Goal: Book appointment/travel/reservation

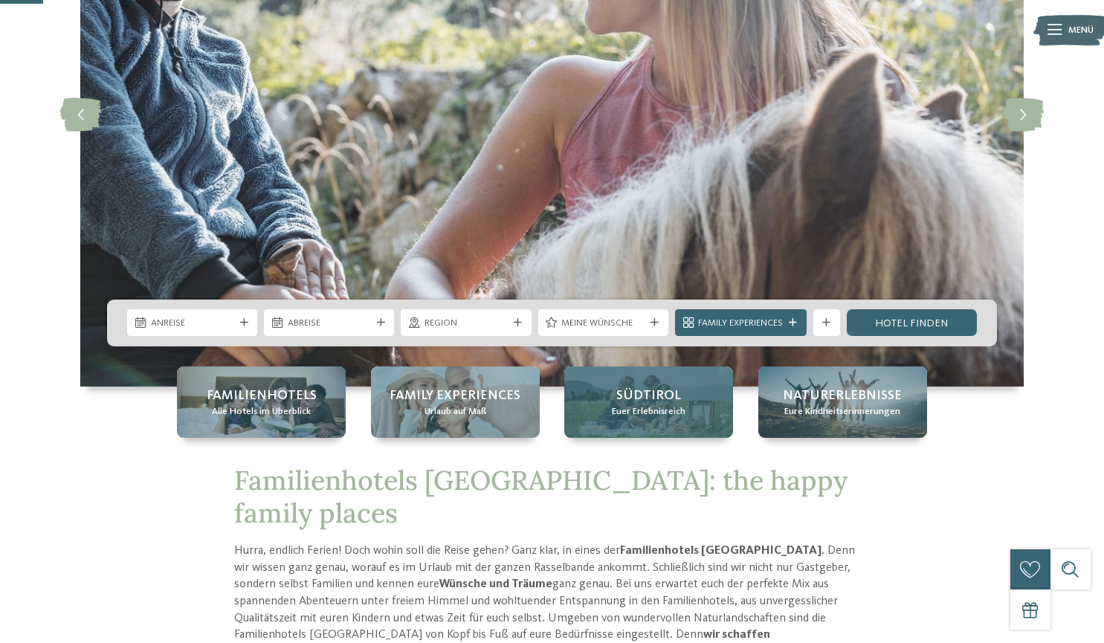
click at [642, 414] on span "Euer Erlebnisreich" at bounding box center [649, 411] width 74 height 13
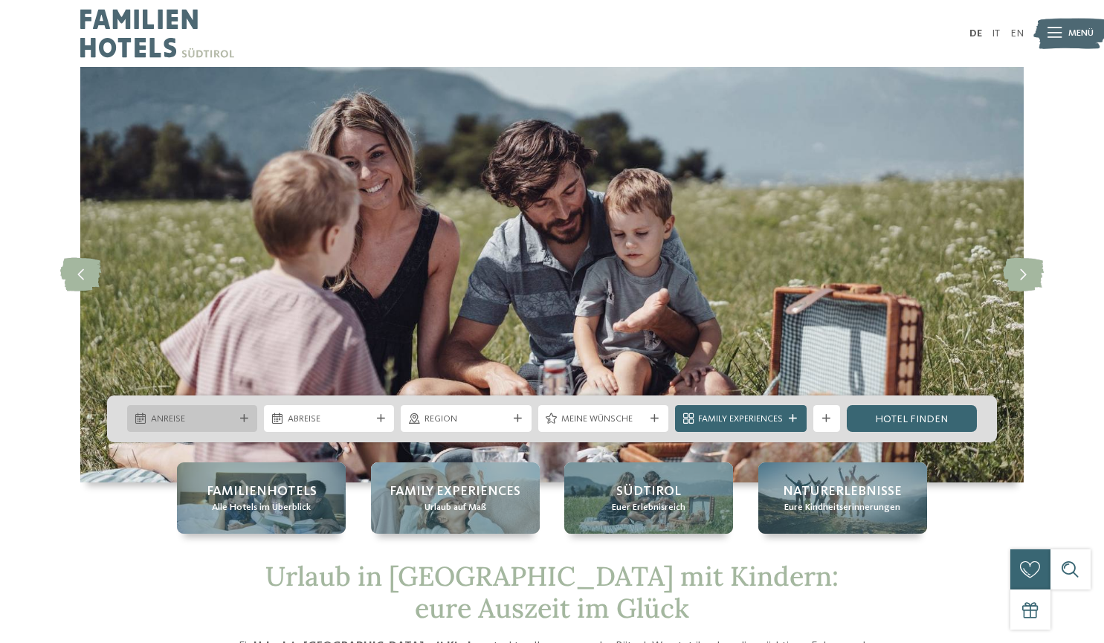
click at [241, 423] on div "Anreise" at bounding box center [192, 418] width 130 height 27
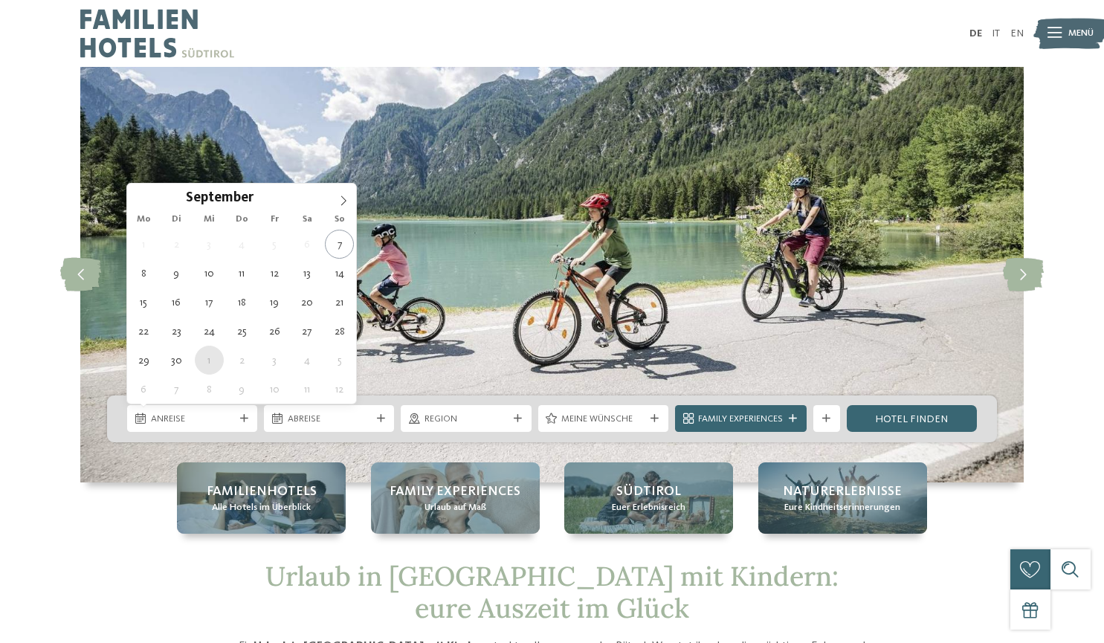
type div "01.10.2025"
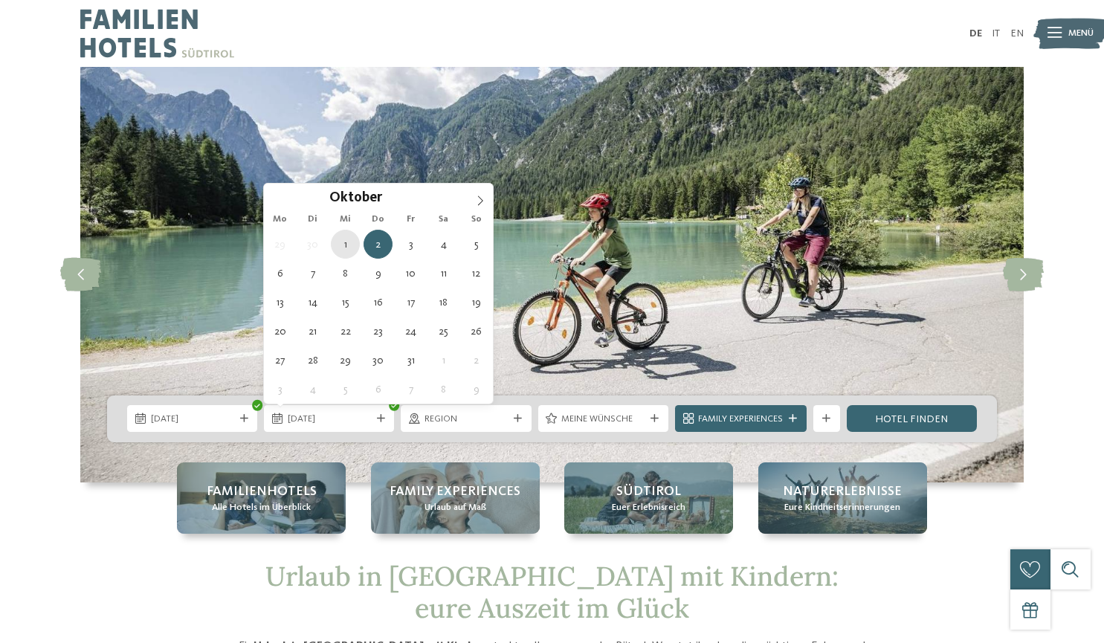
type div "01.10.2025"
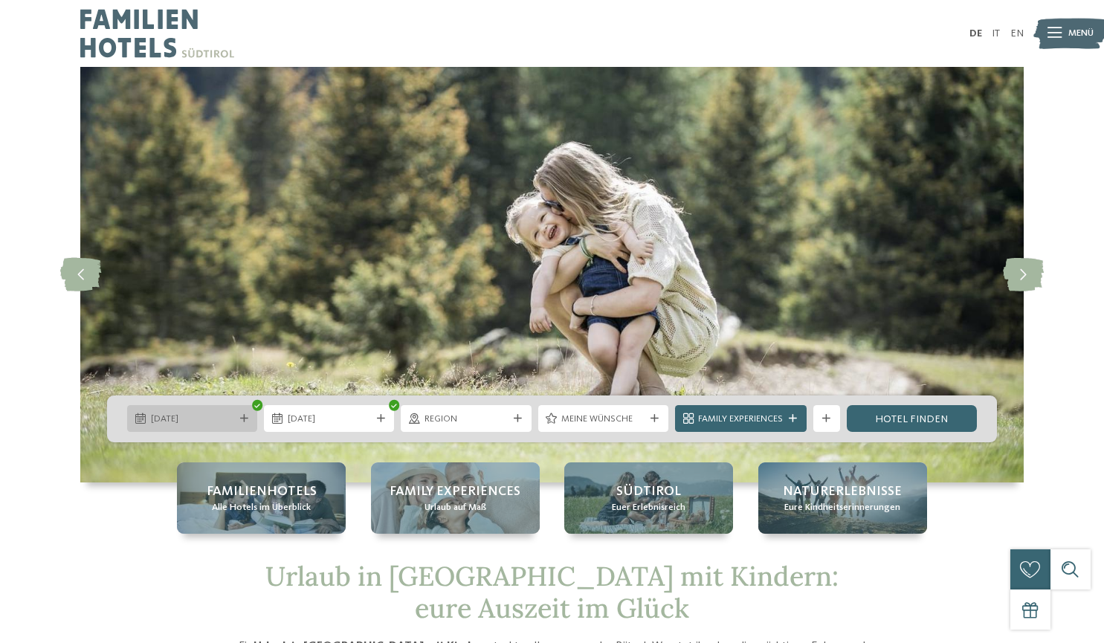
click at [196, 416] on span "01.10.2025" at bounding box center [192, 419] width 83 height 13
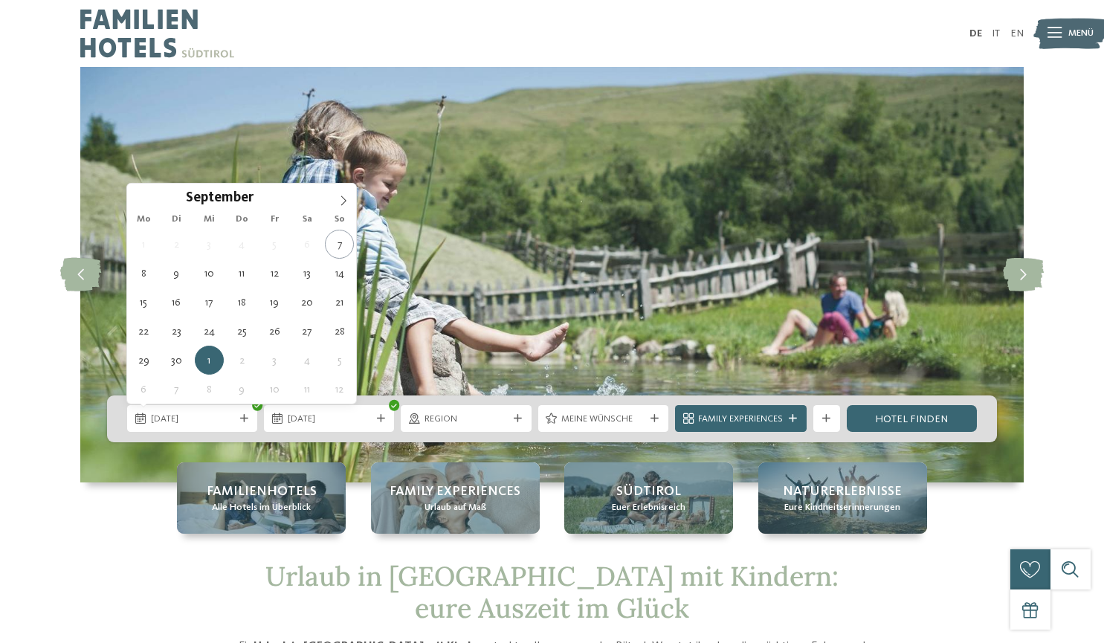
click at [143, 196] on div "September ****" at bounding box center [241, 196] width 229 height 25
type div "29.09.2025"
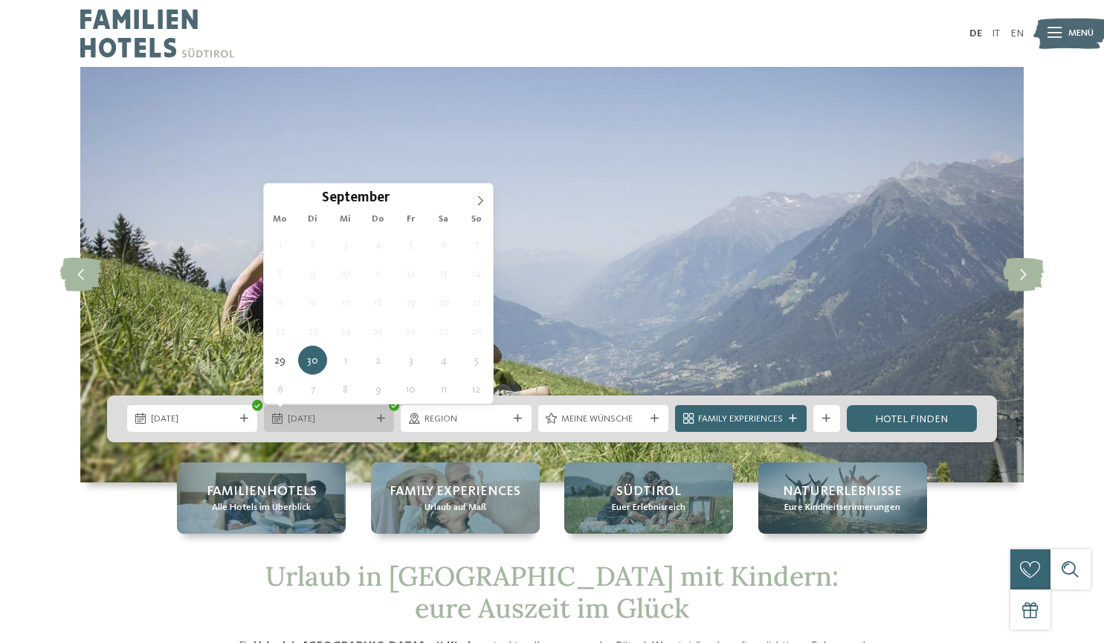
click at [326, 415] on span "30.09.2025" at bounding box center [329, 419] width 83 height 13
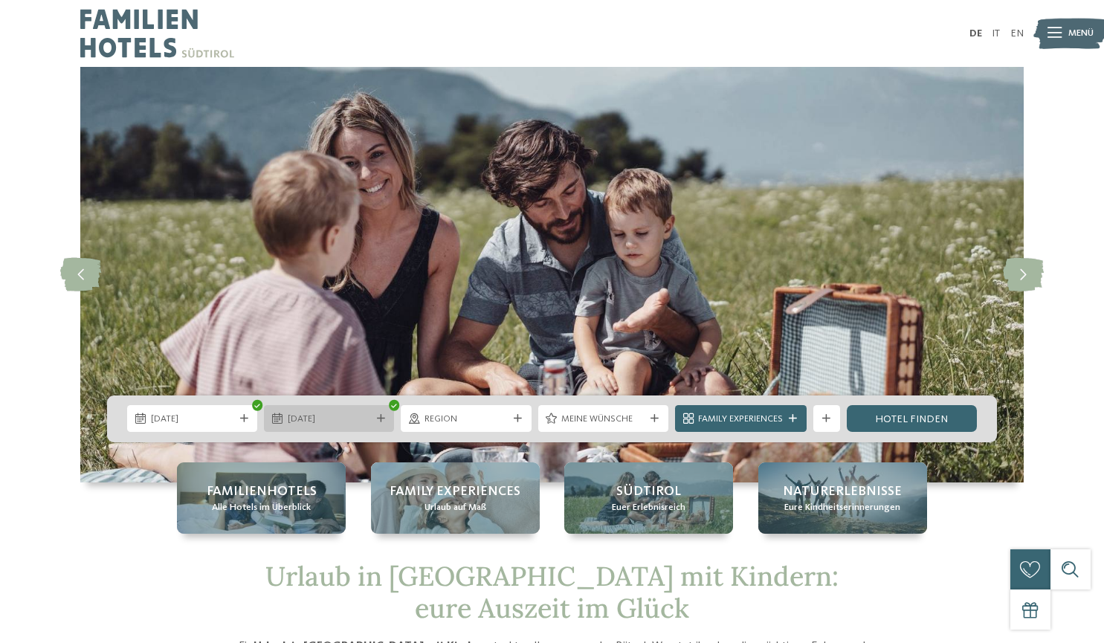
click at [377, 416] on icon at bounding box center [381, 419] width 8 height 8
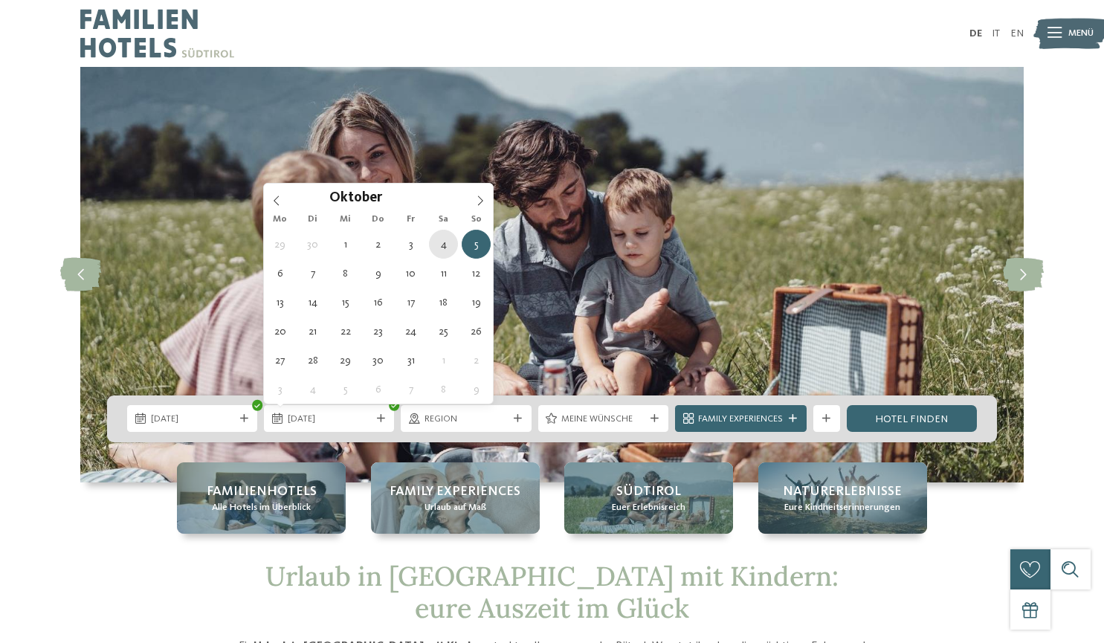
type div "04.10.2025"
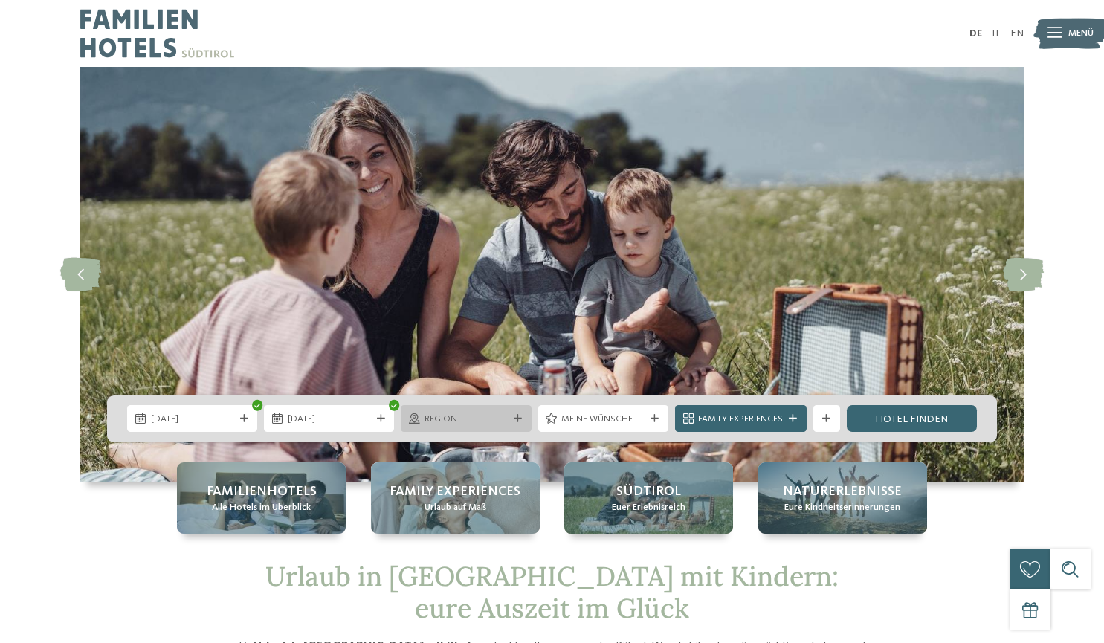
click at [449, 410] on div "Region" at bounding box center [466, 418] width 130 height 27
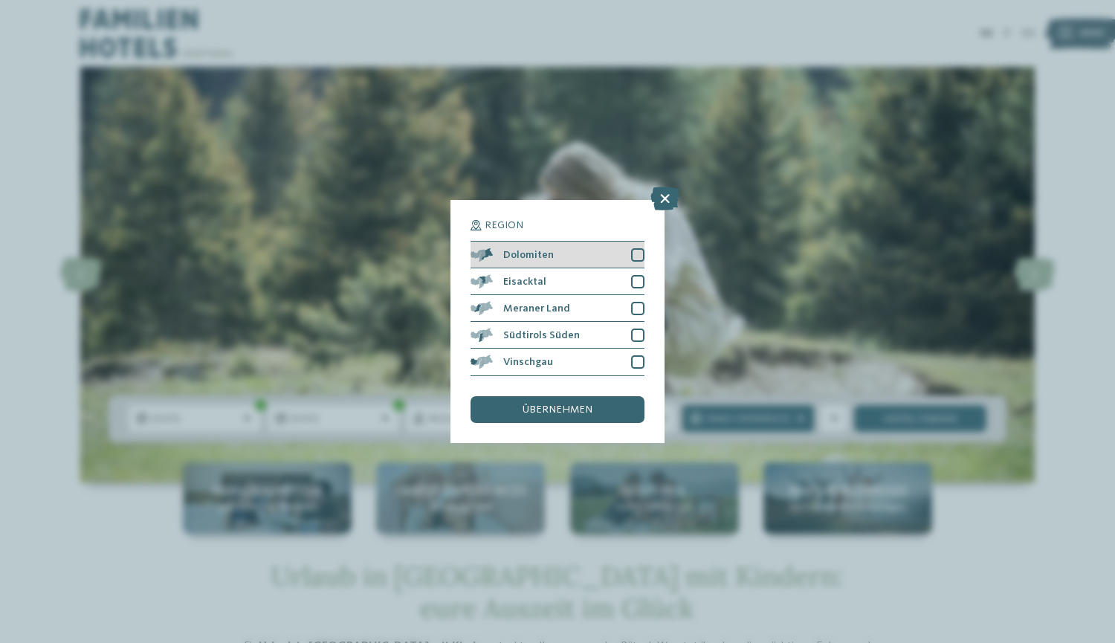
click at [636, 251] on div at bounding box center [637, 254] width 13 height 13
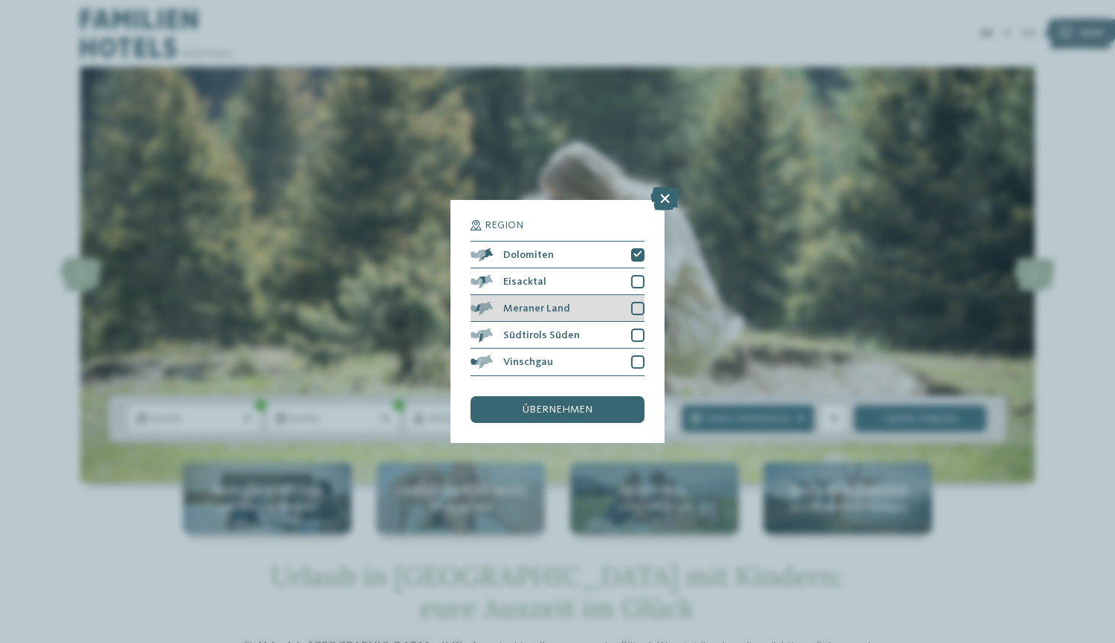
click at [636, 302] on div at bounding box center [637, 308] width 13 height 13
click at [589, 404] on span "übernehmen" at bounding box center [558, 409] width 70 height 10
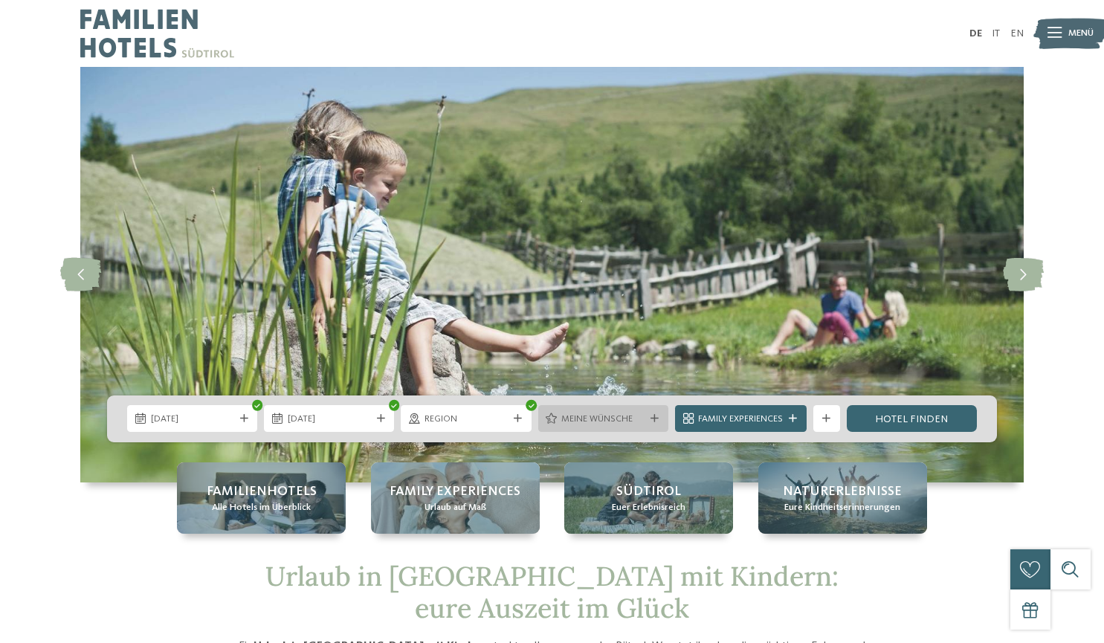
click at [601, 412] on div "Meine Wünsche" at bounding box center [603, 418] width 90 height 14
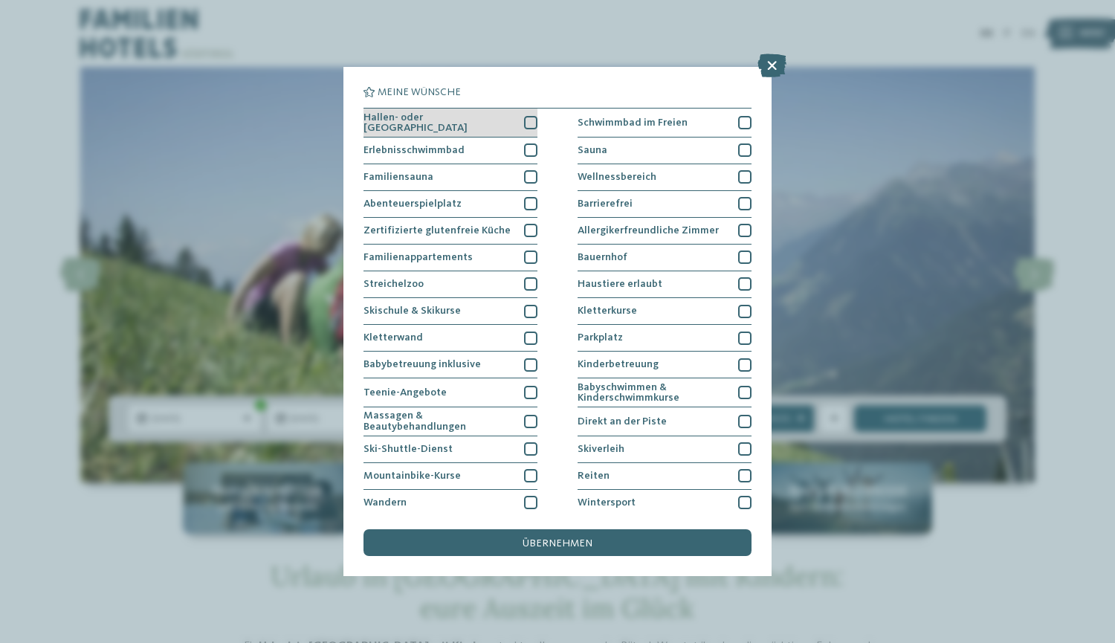
click at [508, 126] on div "Hallen- oder [GEOGRAPHIC_DATA]" at bounding box center [451, 123] width 174 height 29
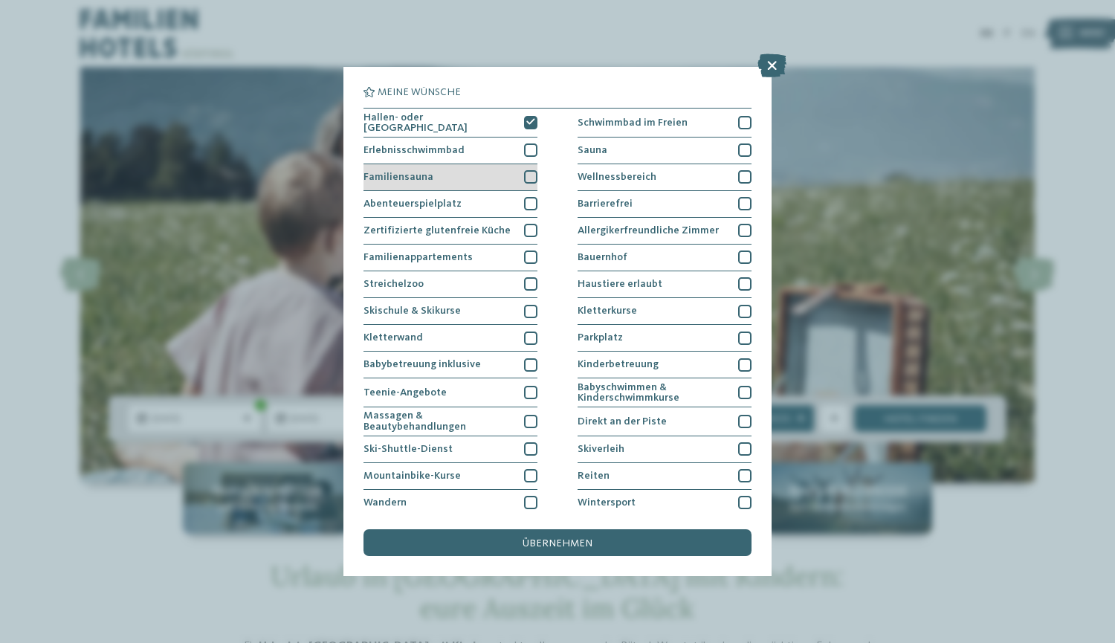
click at [524, 173] on div at bounding box center [530, 176] width 13 height 13
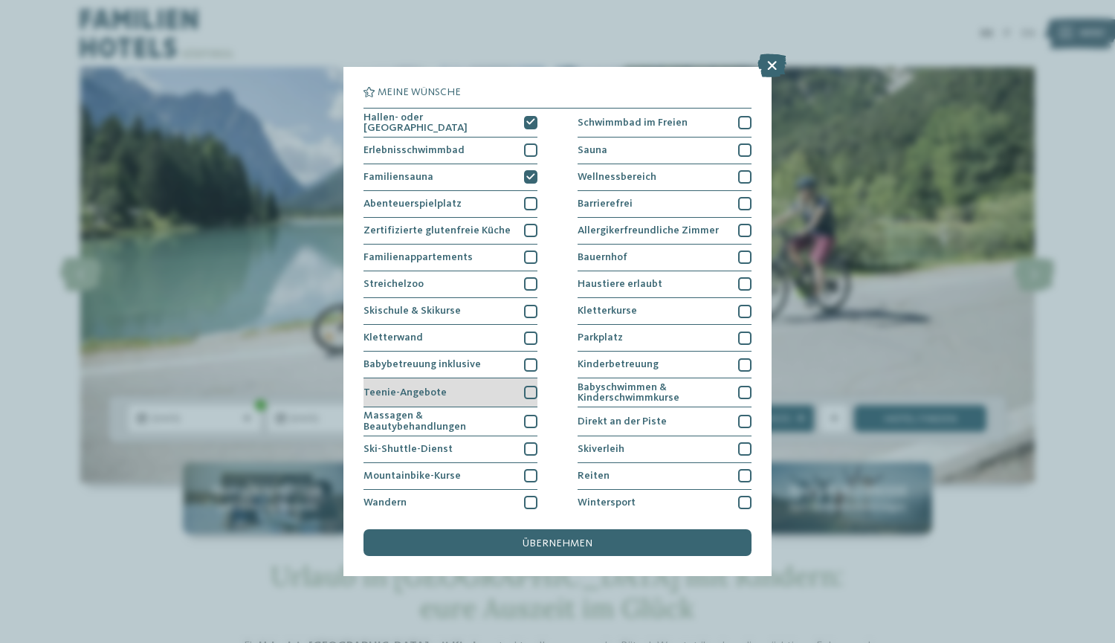
click at [420, 387] on span "Teenie-Angebote" at bounding box center [405, 392] width 83 height 10
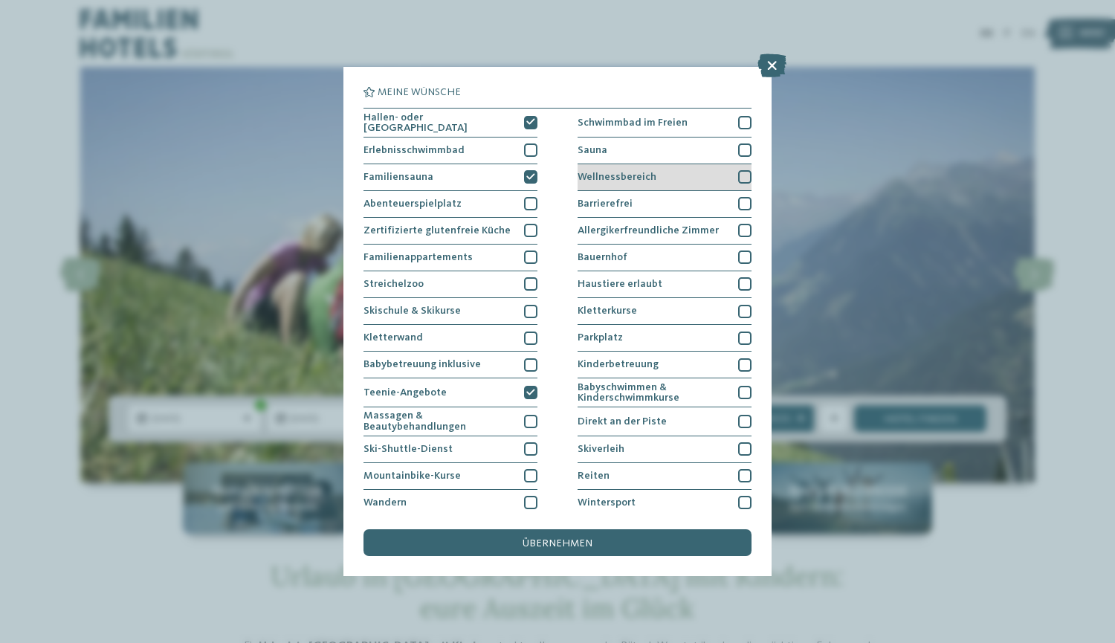
click at [584, 175] on span "Wellnessbereich" at bounding box center [617, 177] width 79 height 10
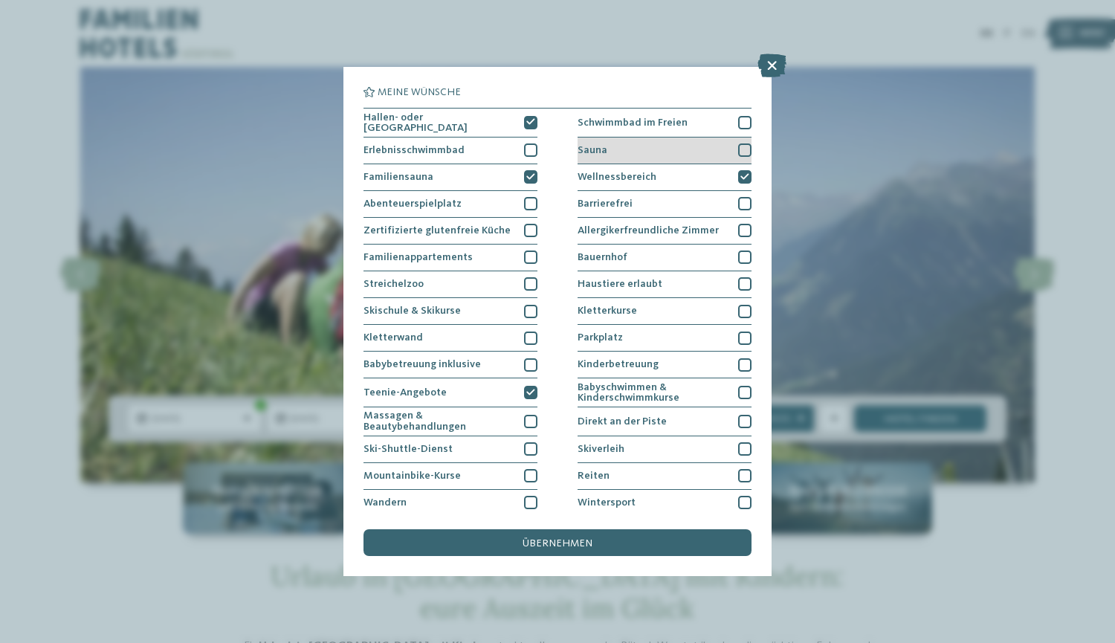
click at [581, 152] on span "Sauna" at bounding box center [593, 150] width 30 height 10
click at [584, 125] on span "Schwimmbad im Freien" at bounding box center [633, 122] width 110 height 10
click at [589, 528] on div "Meine Wünsche Hallen- oder Schleusenbad Schwimmbad im Freien Sauna" at bounding box center [558, 321] width 388 height 469
click at [586, 542] on span "übernehmen" at bounding box center [558, 543] width 70 height 10
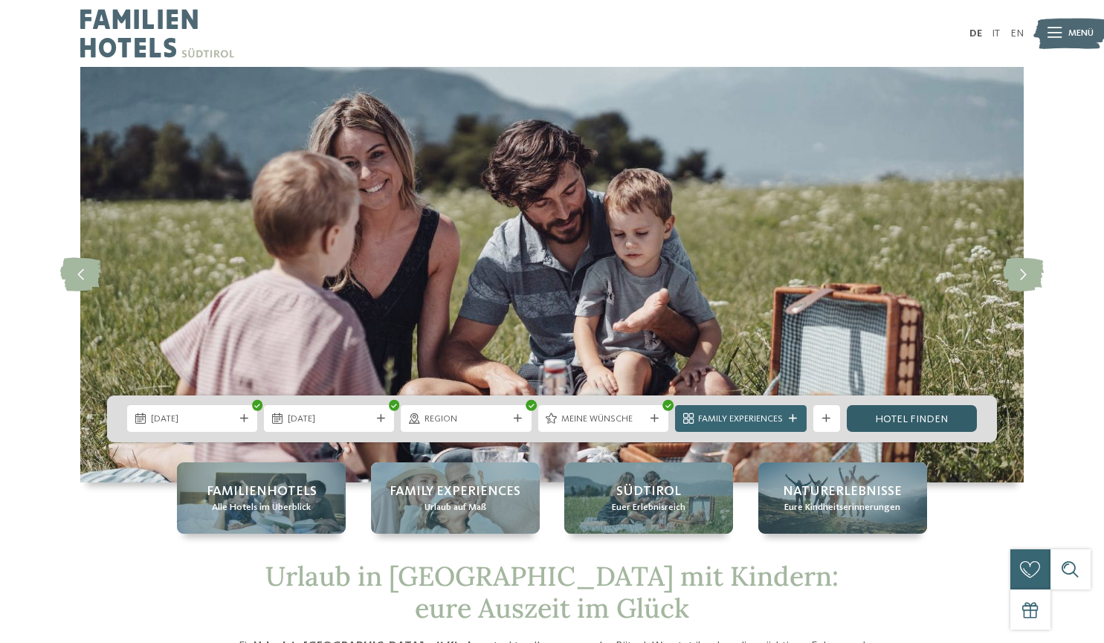
click at [869, 418] on link "Hotel finden" at bounding box center [912, 418] width 130 height 27
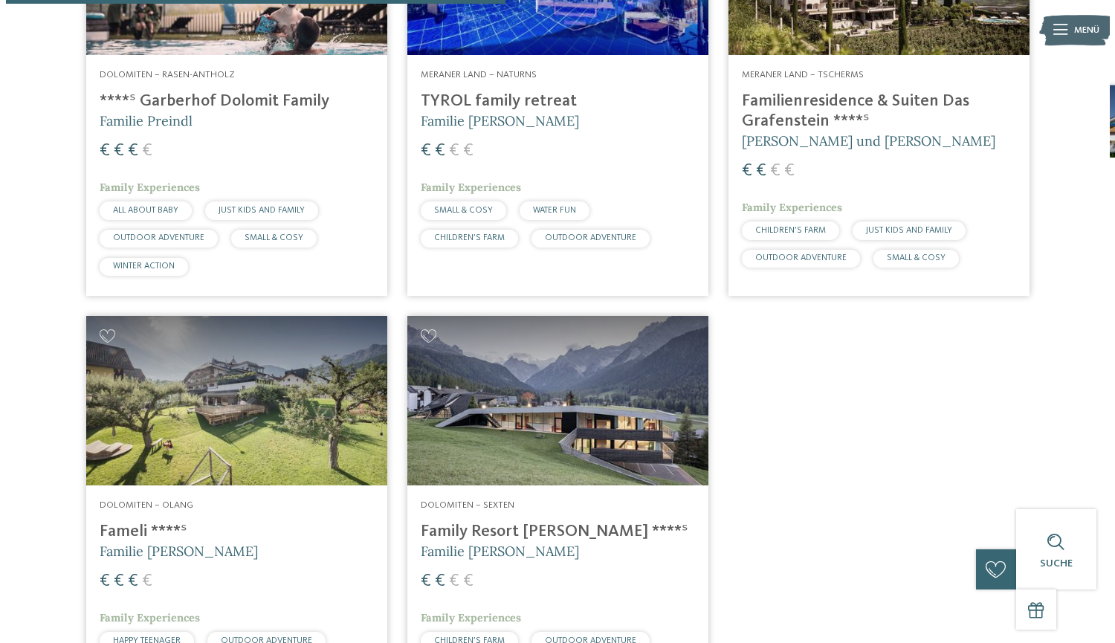
scroll to position [687, 0]
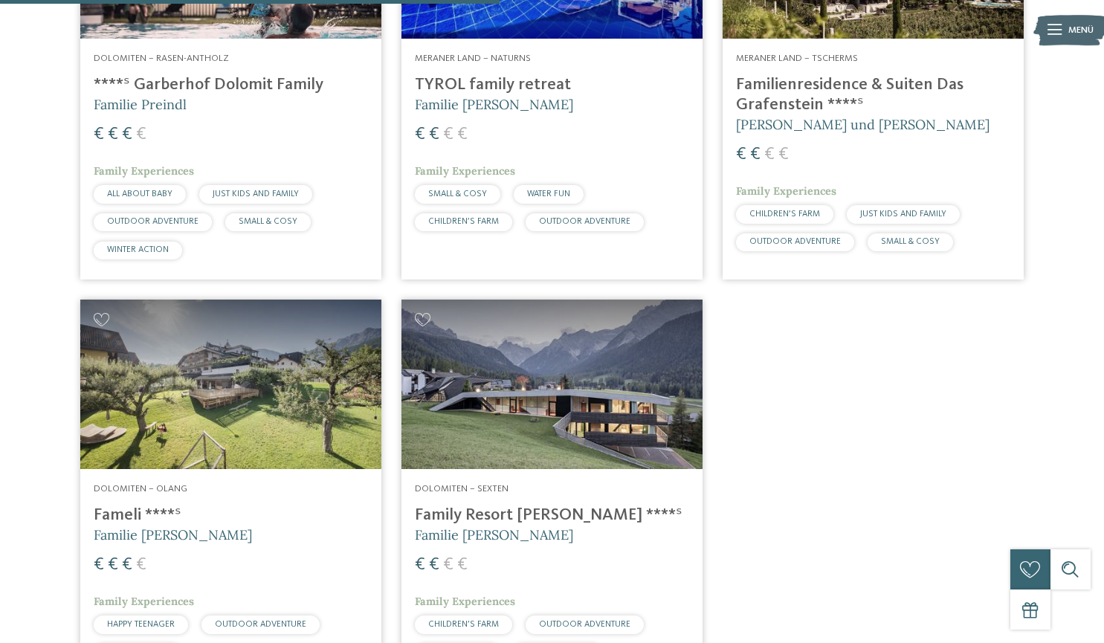
click at [502, 506] on h4 "Family Resort [PERSON_NAME] ****ˢ" at bounding box center [552, 516] width 274 height 20
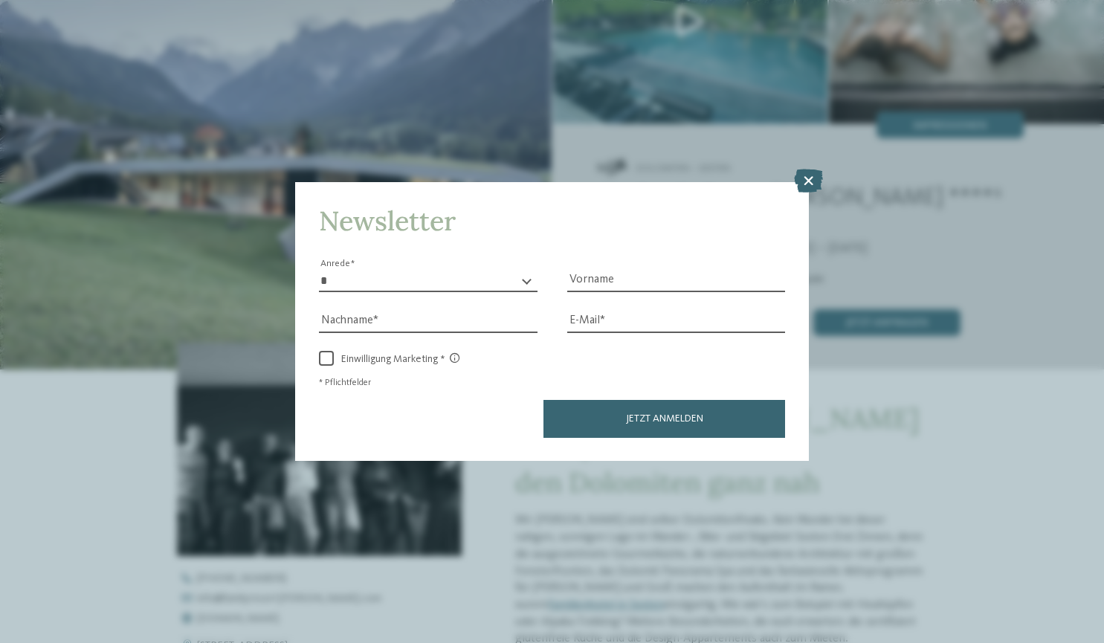
scroll to position [223, 0]
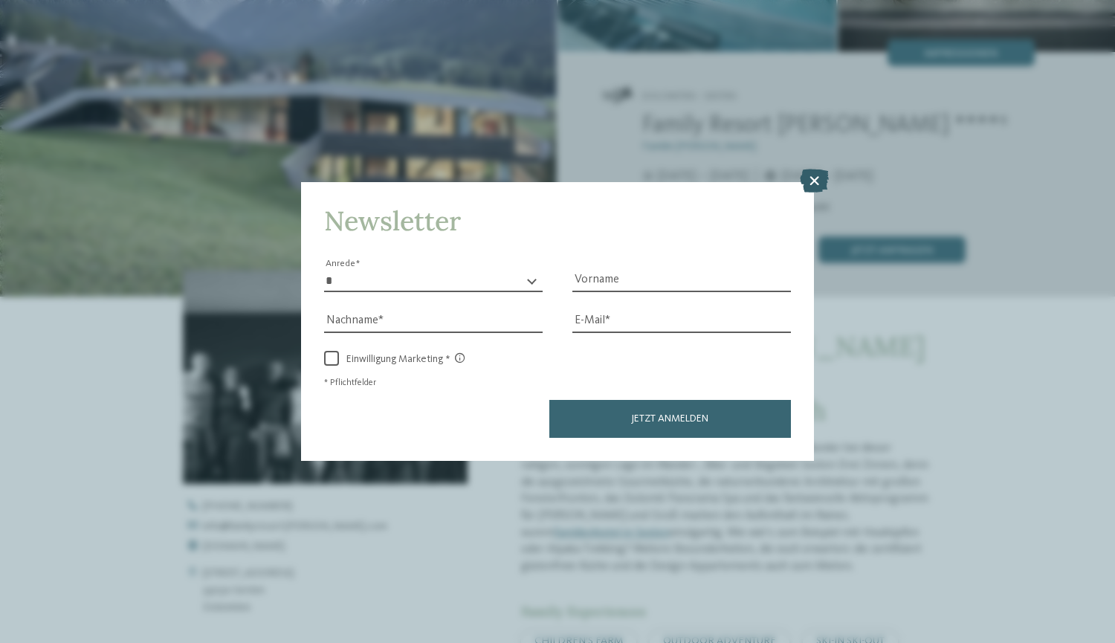
click at [817, 180] on icon at bounding box center [814, 181] width 29 height 24
